Goal: Task Accomplishment & Management: Manage account settings

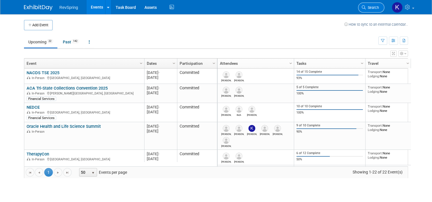
click at [371, 9] on span "Search" at bounding box center [371, 7] width 13 height 4
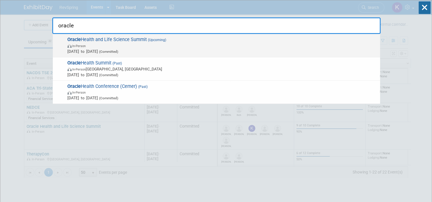
type input "oracle"
click at [151, 43] on span "In-Person" at bounding box center [222, 46] width 310 height 6
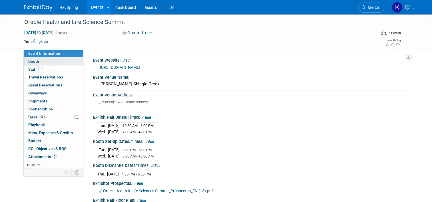
click at [53, 62] on link "Booth" at bounding box center [53, 62] width 59 height 8
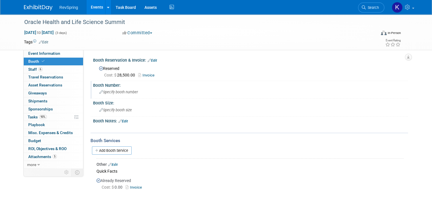
click at [116, 92] on span "Specify booth number" at bounding box center [118, 92] width 39 height 4
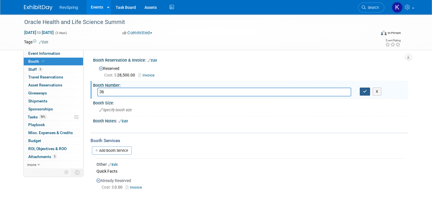
type input "36"
click at [365, 91] on icon "button" at bounding box center [365, 92] width 4 height 4
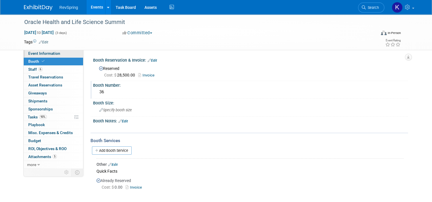
click at [66, 54] on link "Event Information" at bounding box center [53, 54] width 59 height 8
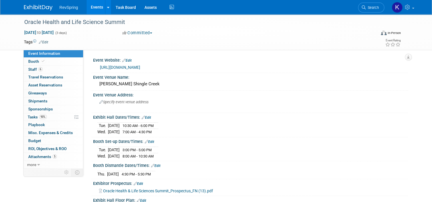
scroll to position [92, 0]
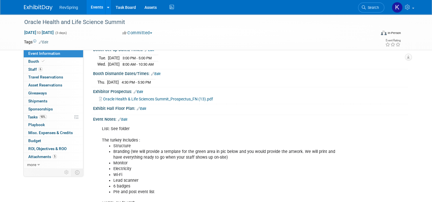
click at [138, 109] on link "Edit" at bounding box center [141, 109] width 9 height 4
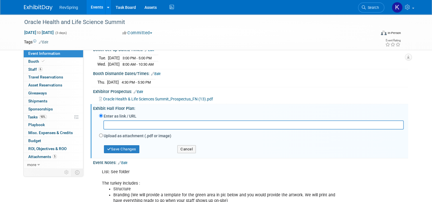
click at [108, 133] on label "Upload as attachment (.pdf or image)" at bounding box center [138, 136] width 68 height 6
click at [103, 134] on input "Upload as attachment (.pdf or image)" at bounding box center [101, 136] width 4 height 4
radio input "true"
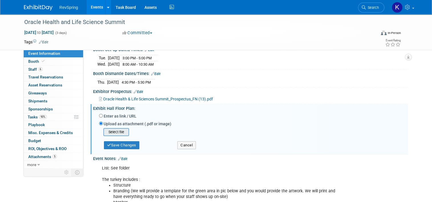
click at [110, 130] on input "file" at bounding box center [94, 132] width 68 height 7
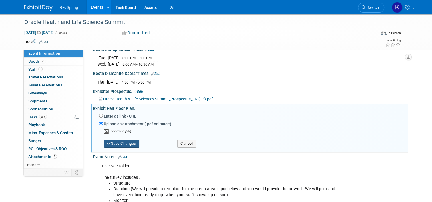
click at [118, 142] on button "Save Changes" at bounding box center [121, 144] width 35 height 8
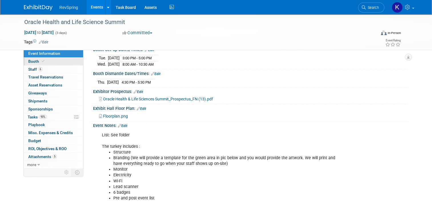
click at [52, 59] on link "Booth" at bounding box center [53, 62] width 59 height 8
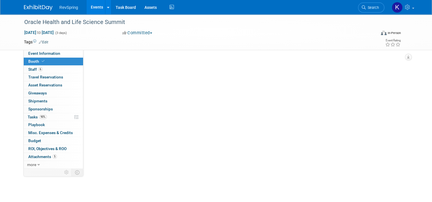
scroll to position [0, 0]
